Goal: Information Seeking & Learning: Learn about a topic

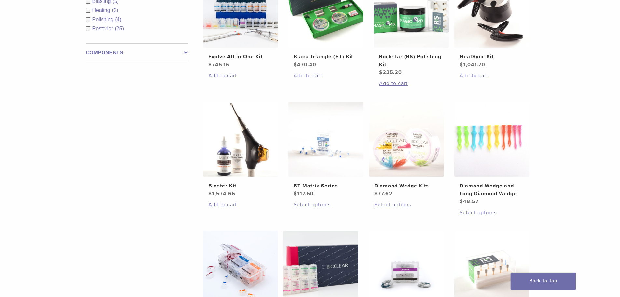
scroll to position [293, 0]
click at [232, 158] on img at bounding box center [240, 139] width 75 height 75
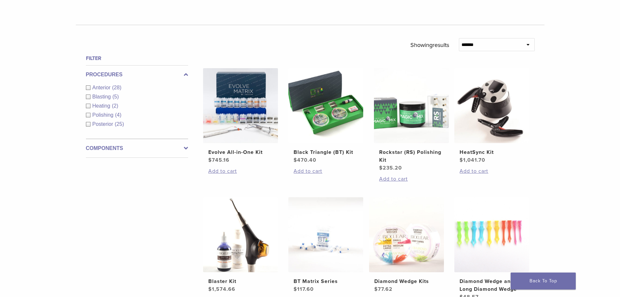
scroll to position [195, 0]
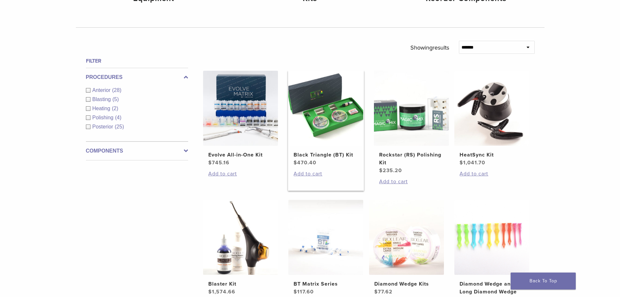
click at [347, 123] on img at bounding box center [325, 108] width 75 height 75
